Goal: Task Accomplishment & Management: Use online tool/utility

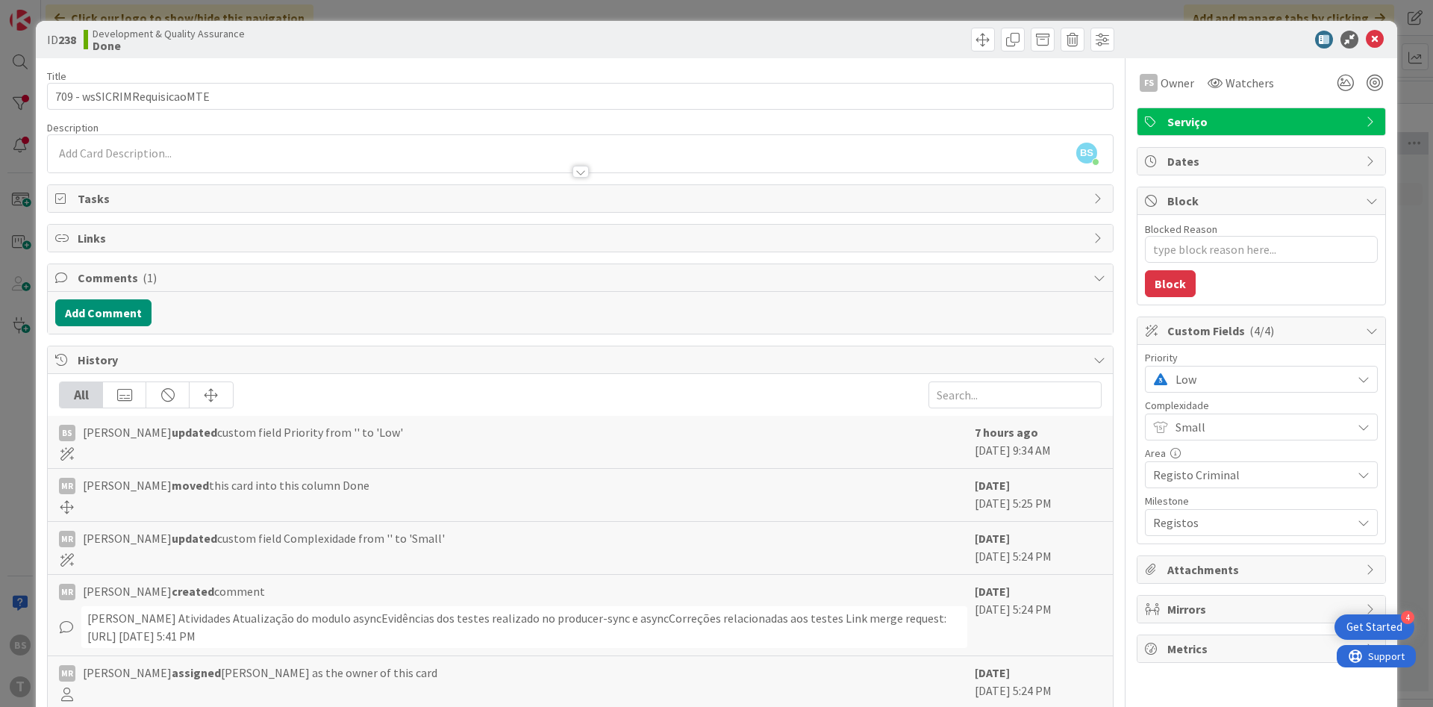
scroll to position [0, 281]
click at [1380, 37] on icon at bounding box center [1375, 40] width 18 height 18
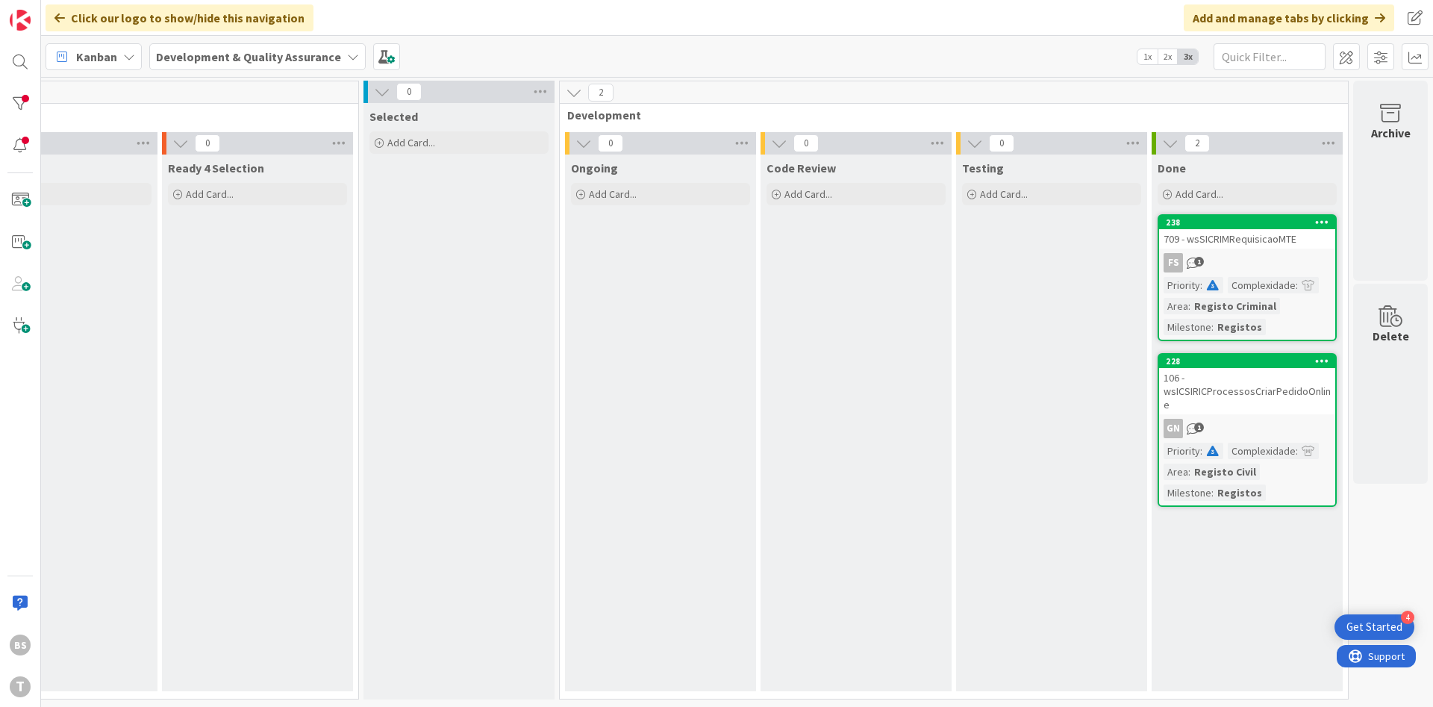
click at [1274, 255] on div "FS 1" at bounding box center [1247, 262] width 176 height 19
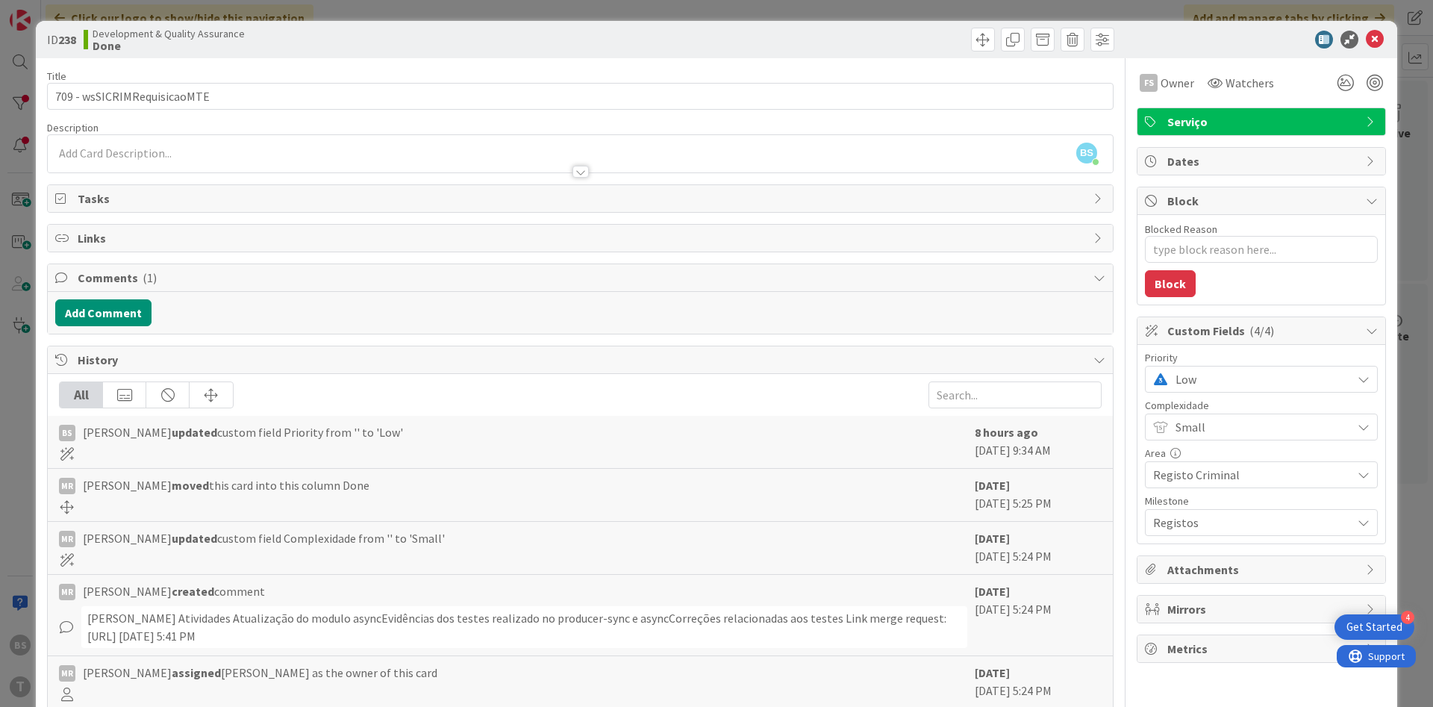
click at [1176, 375] on span "Low" at bounding box center [1260, 379] width 169 height 21
click at [1194, 477] on link "High" at bounding box center [1262, 468] width 230 height 27
type textarea "x"
click at [1379, 36] on icon at bounding box center [1375, 40] width 18 height 18
